Goal: Information Seeking & Learning: Find specific fact

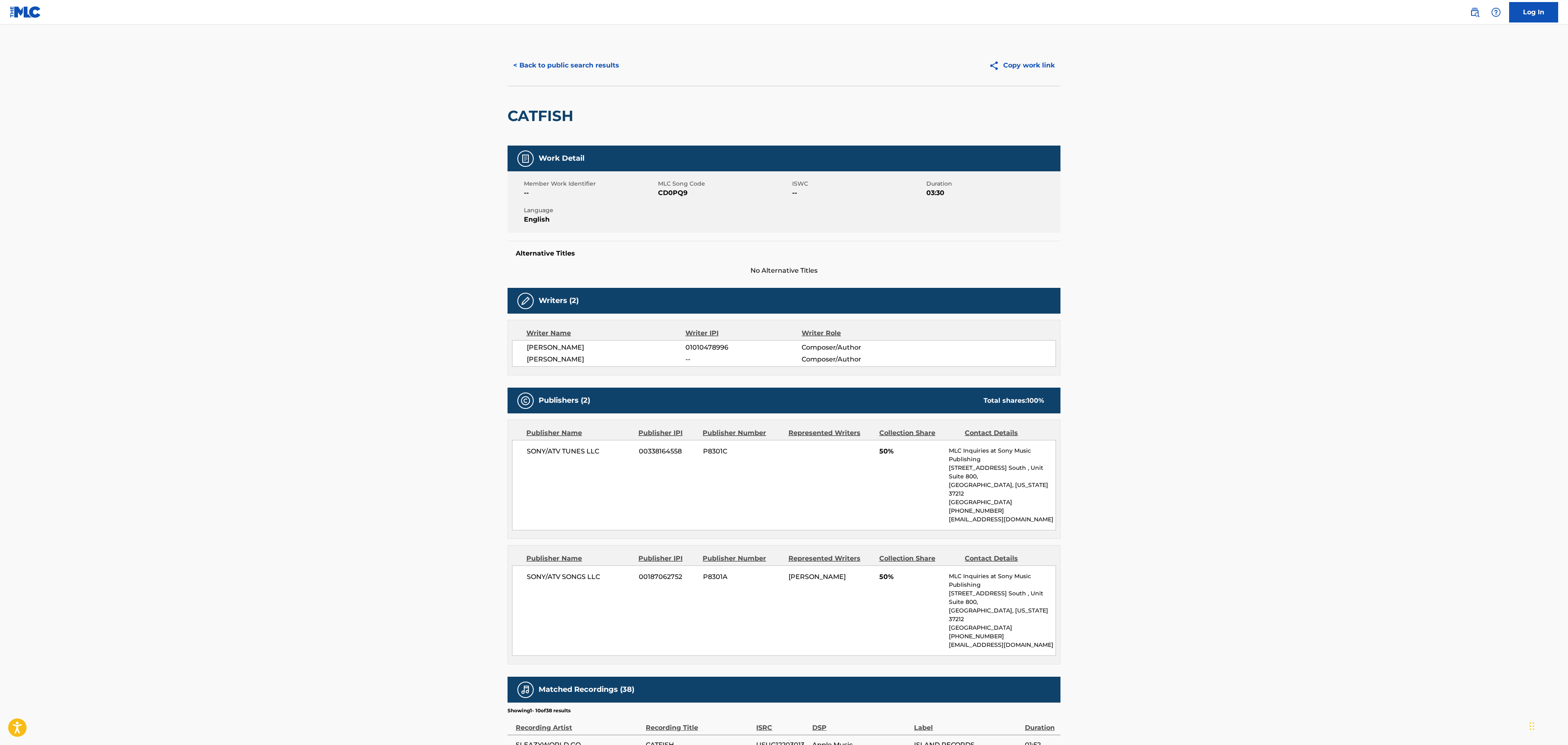
click at [570, 75] on button "< Back to public search results" at bounding box center [566, 65] width 118 height 20
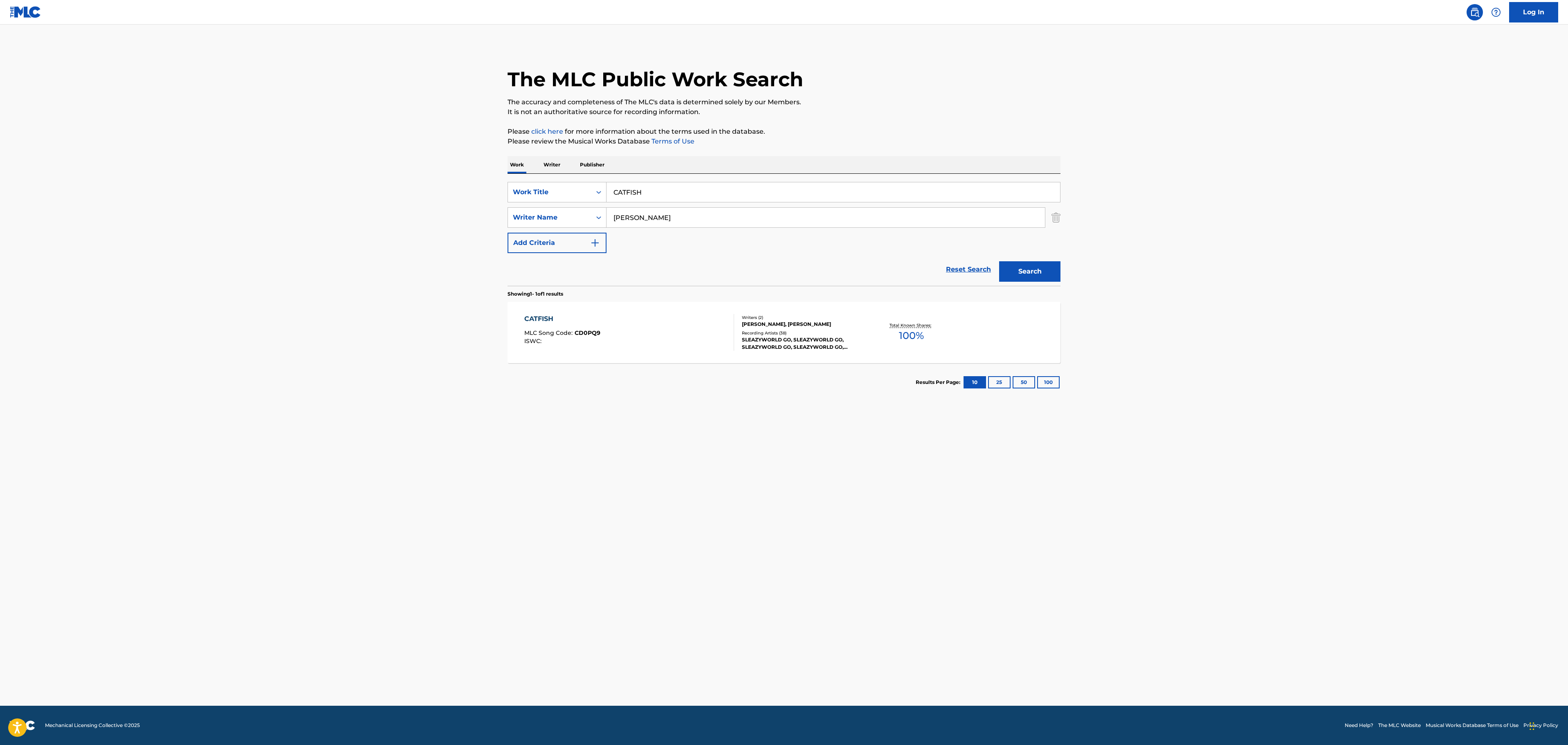
drag, startPoint x: 701, startPoint y: 185, endPoint x: 672, endPoint y: 190, distance: 29.4
click at [688, 189] on input "CATFISH" at bounding box center [833, 192] width 453 height 20
drag, startPoint x: 650, startPoint y: 187, endPoint x: 520, endPoint y: 197, distance: 130.4
click at [514, 205] on div "SearchWithCriteriac9e0374a-4170-49eb-b2f1-facb6ff39330 Work Title CATFISH Searc…" at bounding box center [784, 218] width 553 height 71
paste input "DON?T FORGET MY LOVE"
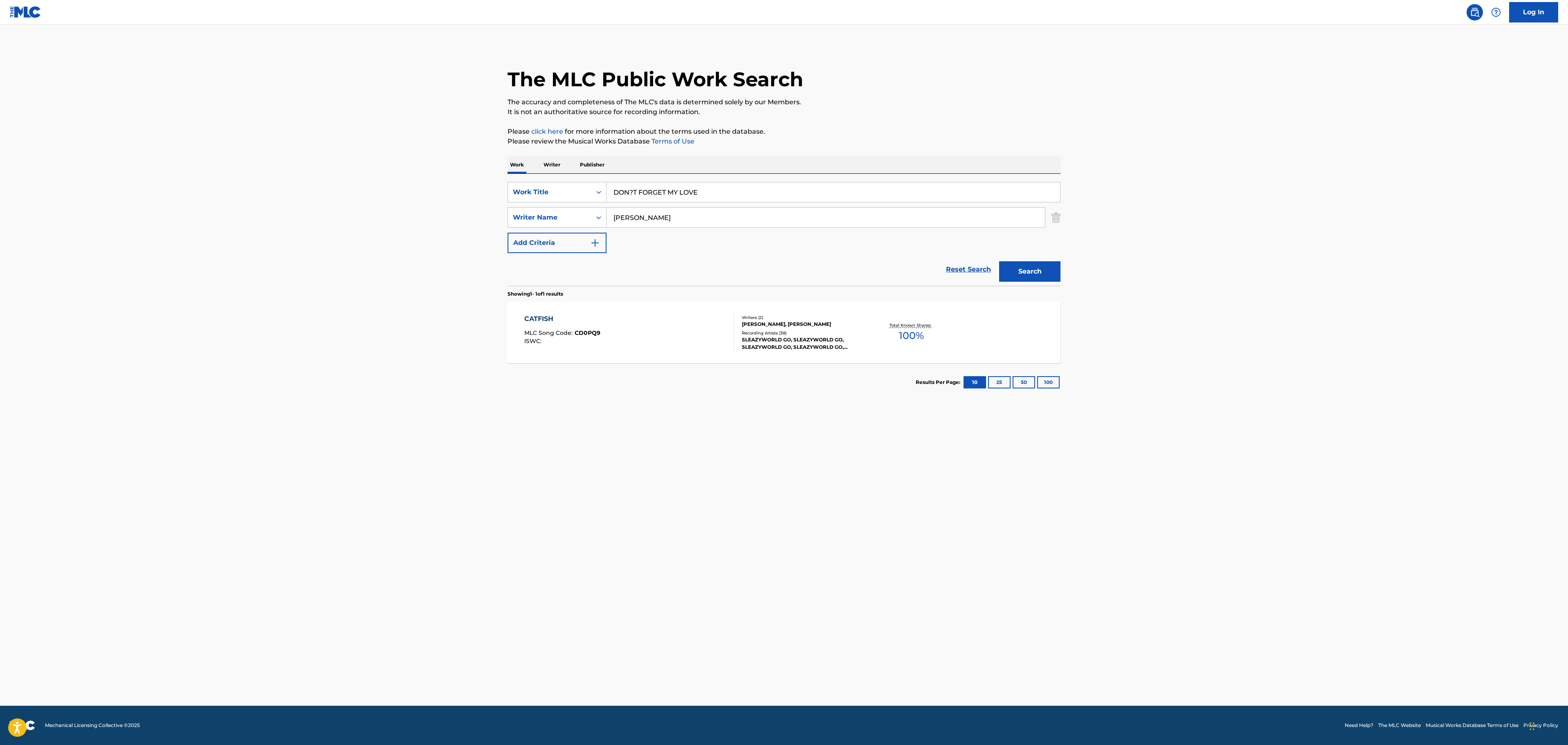
click at [635, 188] on input "DON?T FORGET MY LOVE" at bounding box center [833, 192] width 453 height 20
type input "DON'T FORGET MY LOVE"
click at [798, 159] on div "Work Writer Publisher" at bounding box center [784, 165] width 553 height 17
drag, startPoint x: 659, startPoint y: 217, endPoint x: 550, endPoint y: 220, distance: 109.0
click at [560, 224] on div "SearchWithCriteria7cad726a-945a-4a3f-b622-27fcf6107366 Writer Name [PERSON_NAME]" at bounding box center [784, 218] width 553 height 20
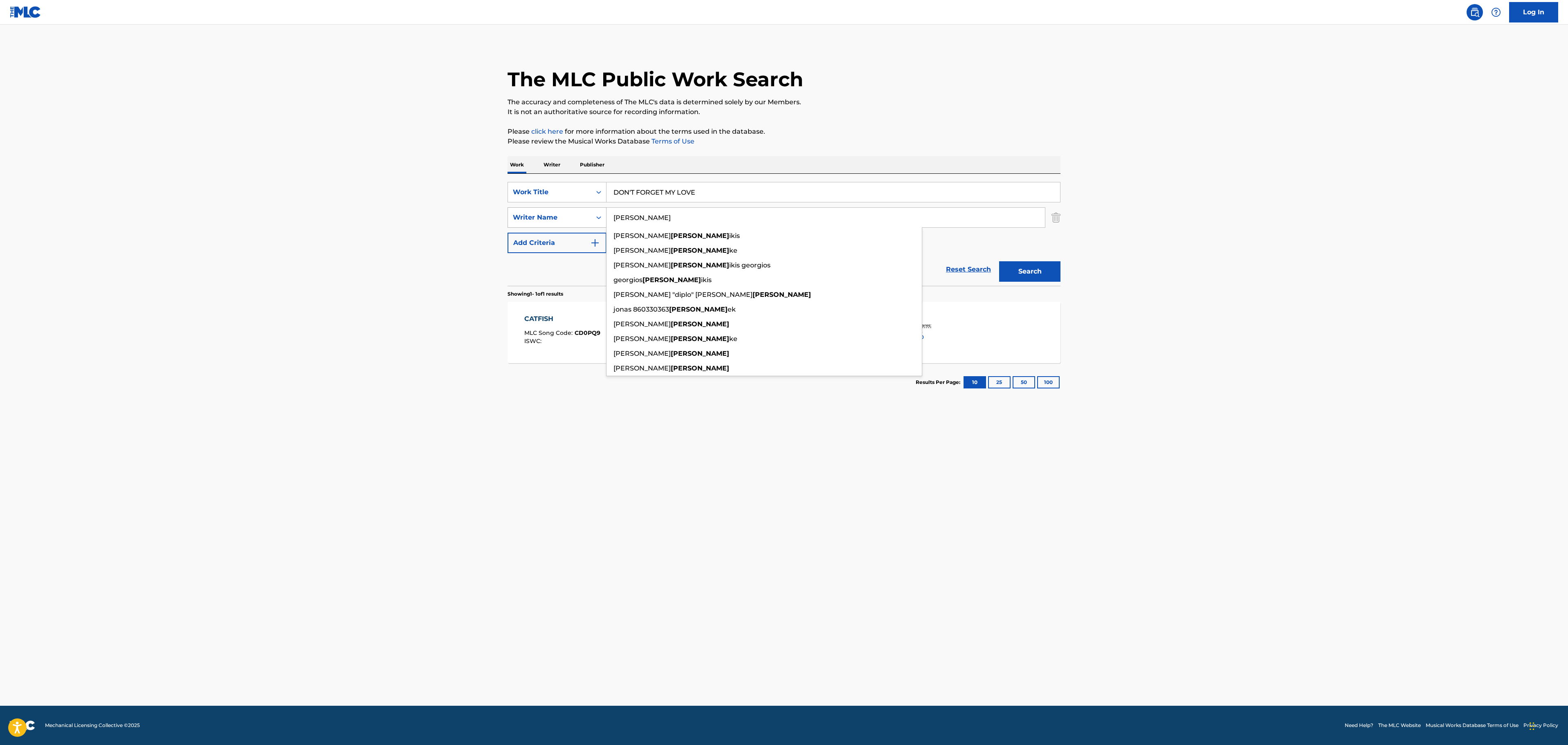
type input "[PERSON_NAME]"
click at [999, 261] on button "Search" at bounding box center [1030, 271] width 62 height 20
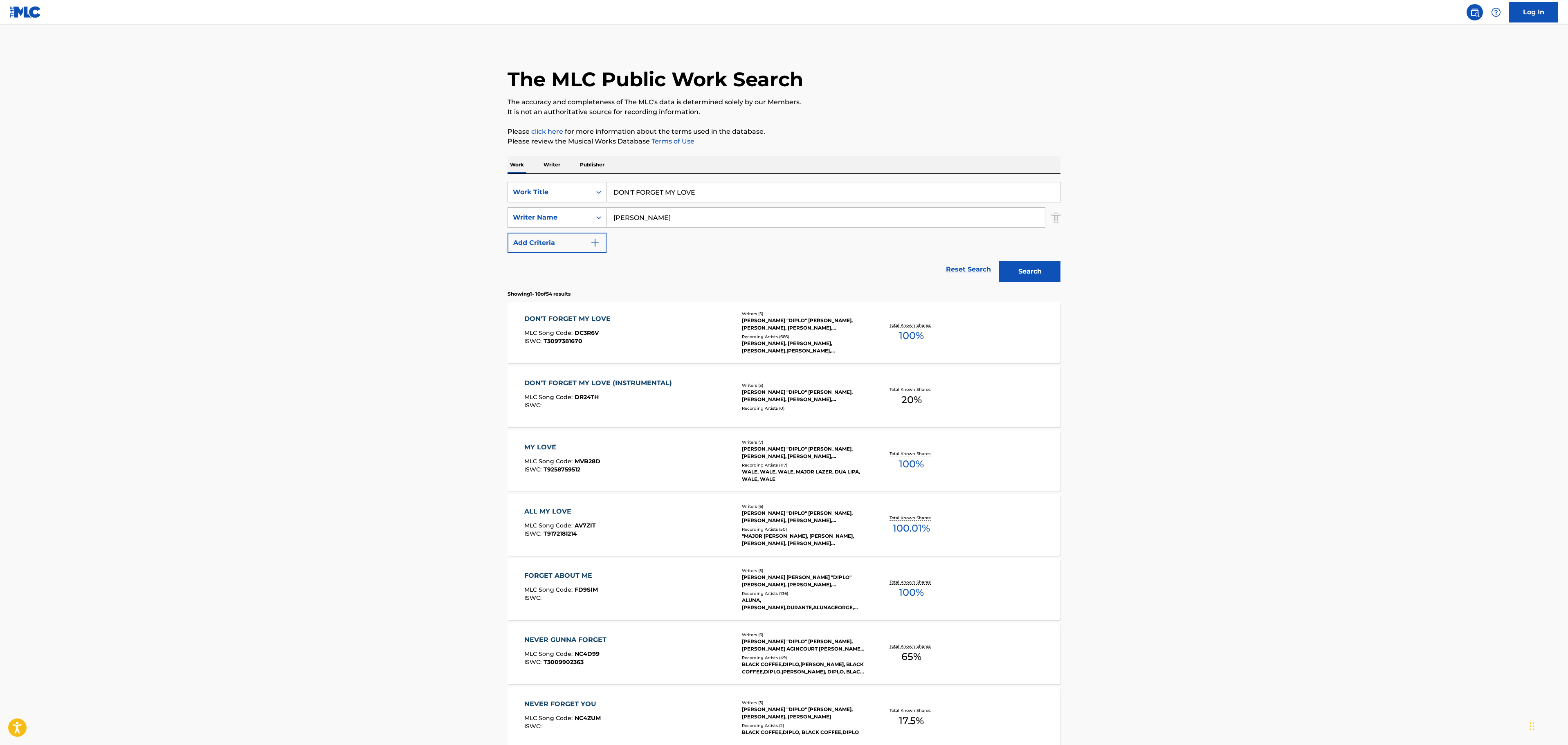
click at [651, 340] on div "DON'T FORGET MY LOVE MLC Song Code : DC3R6V ISWC : T3097381670" at bounding box center [629, 333] width 210 height 37
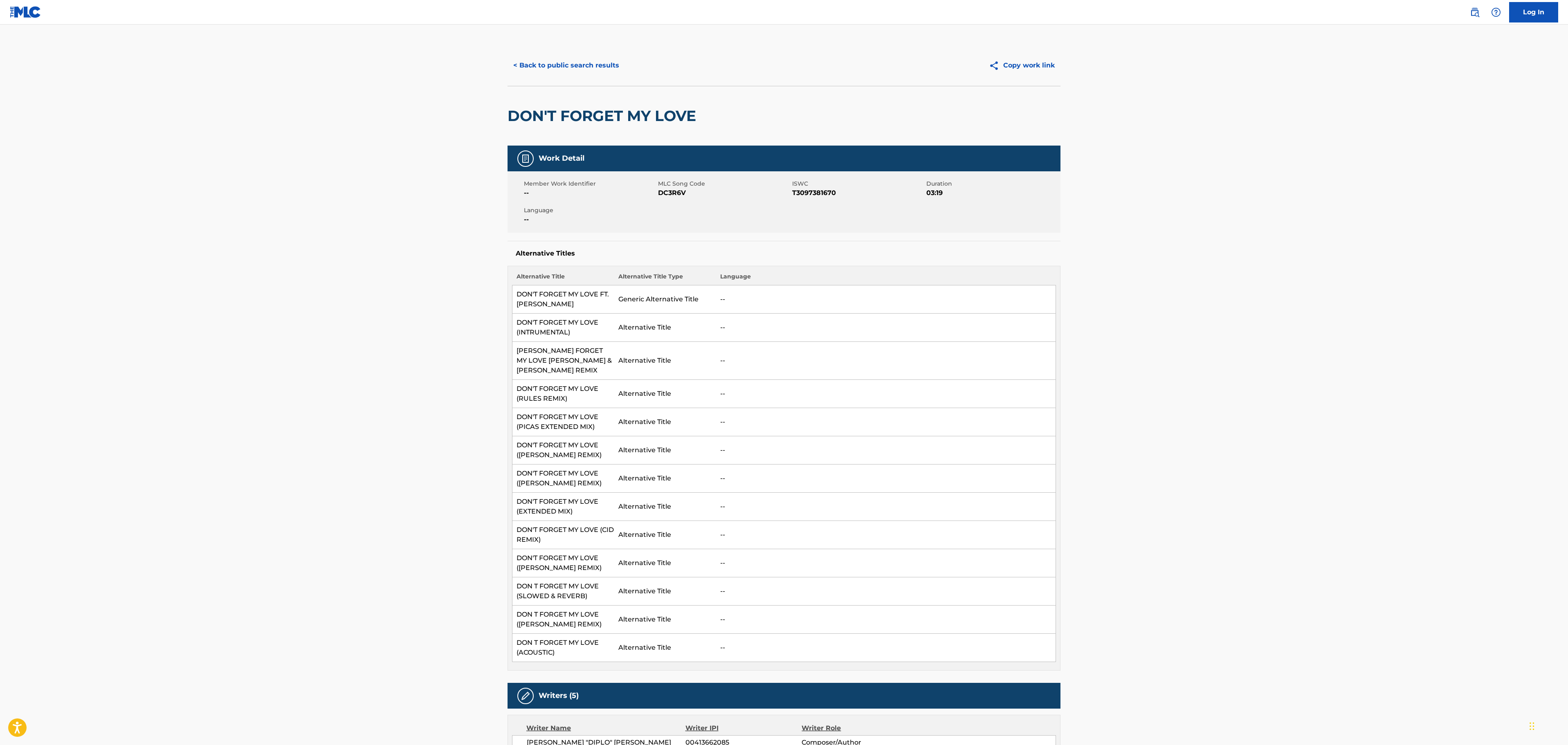
scroll to position [572, 0]
